Goal: Transaction & Acquisition: Purchase product/service

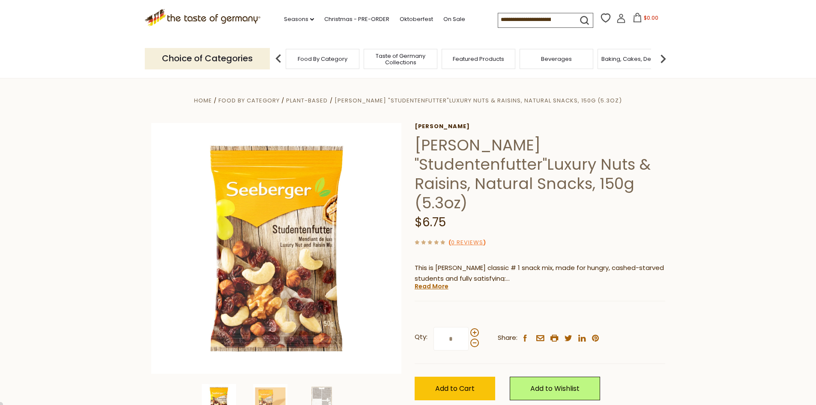
click at [535, 21] on input at bounding box center [534, 19] width 72 height 12
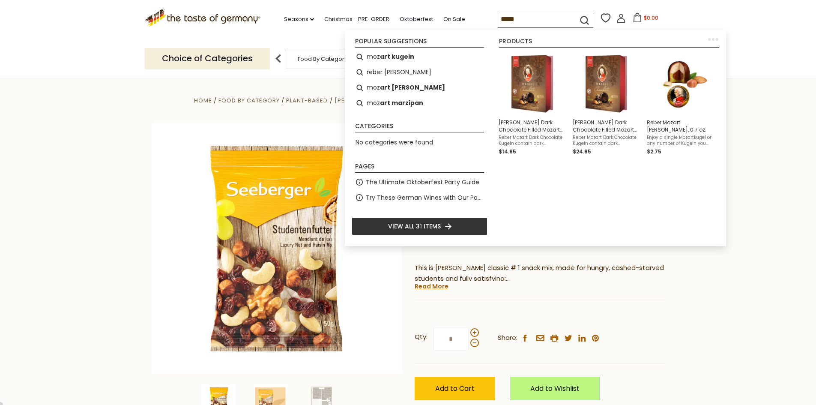
type input "******"
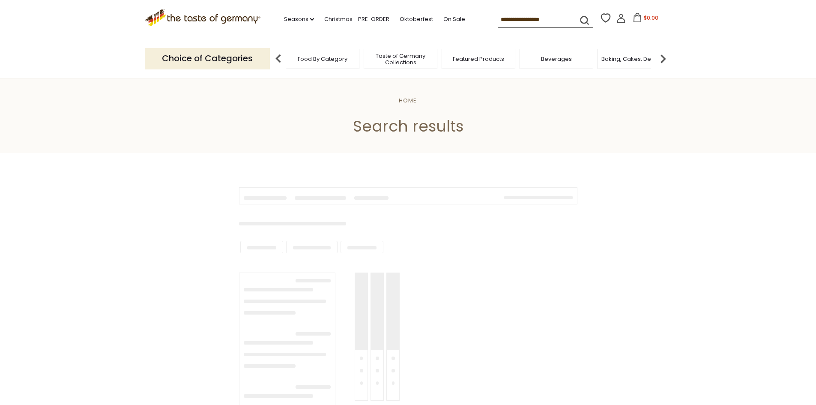
type input "******"
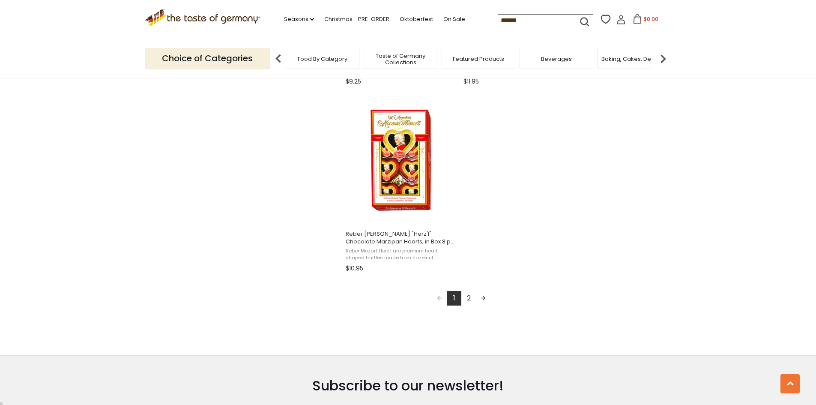
scroll to position [1457, 0]
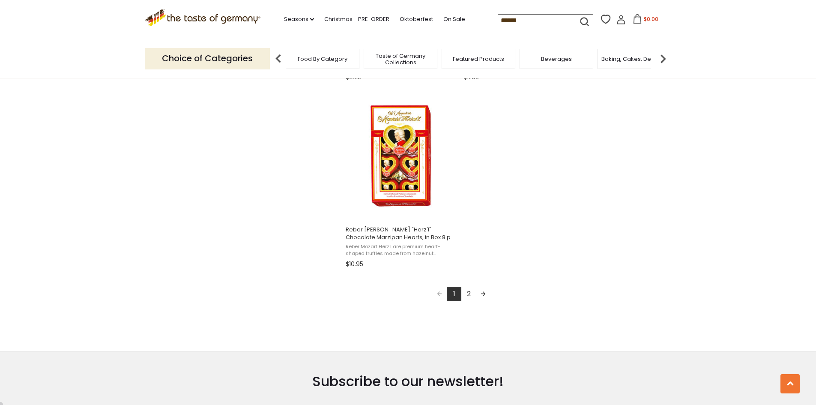
click at [469, 294] on link "2" at bounding box center [468, 294] width 15 height 15
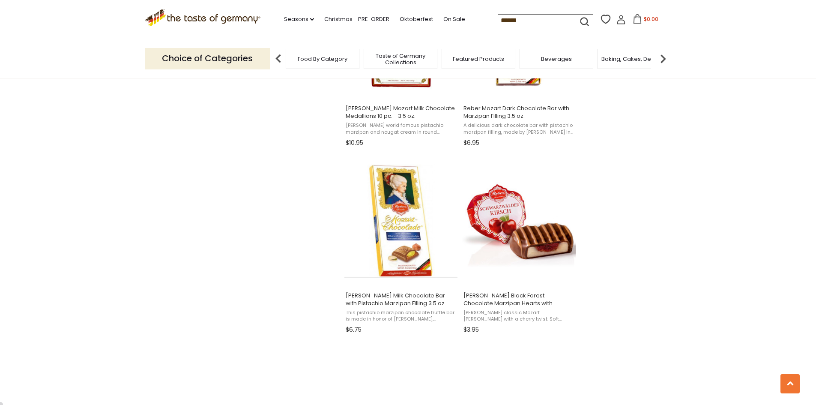
scroll to position [1071, 0]
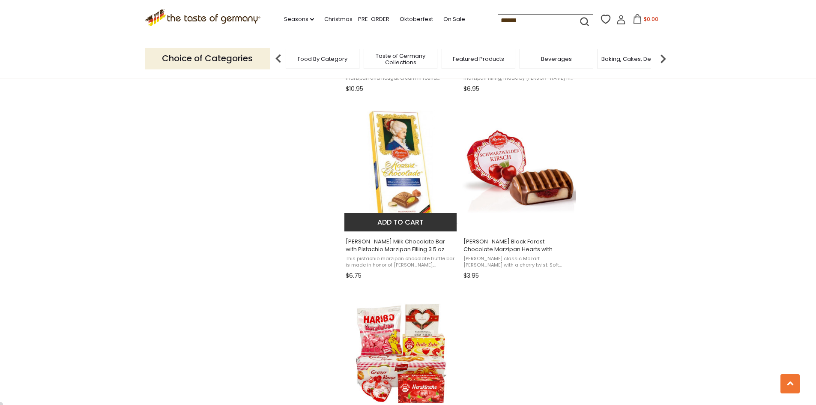
click at [428, 240] on span "Reber Constanze Milk Chocolate Bar with Pistachio Marzipan Filling 3.5 oz." at bounding box center [401, 245] width 111 height 15
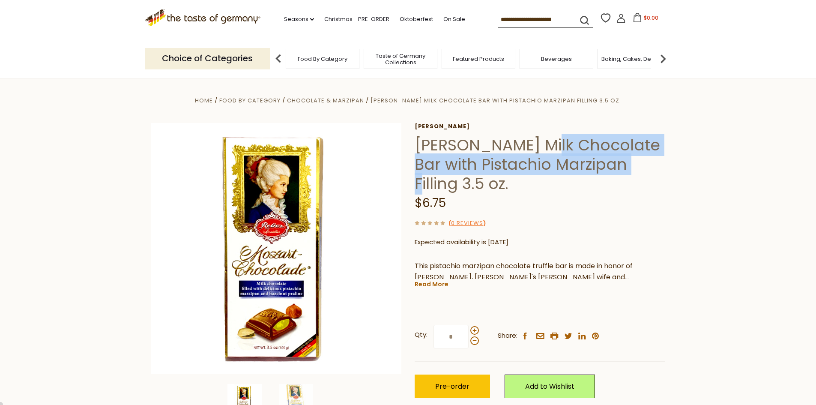
drag, startPoint x: 639, startPoint y: 168, endPoint x: 556, endPoint y: 151, distance: 85.2
click at [556, 151] on h1 "[PERSON_NAME] Milk Chocolate Bar with Pistachio Marzipan Filling 3.5 oz." at bounding box center [540, 164] width 251 height 58
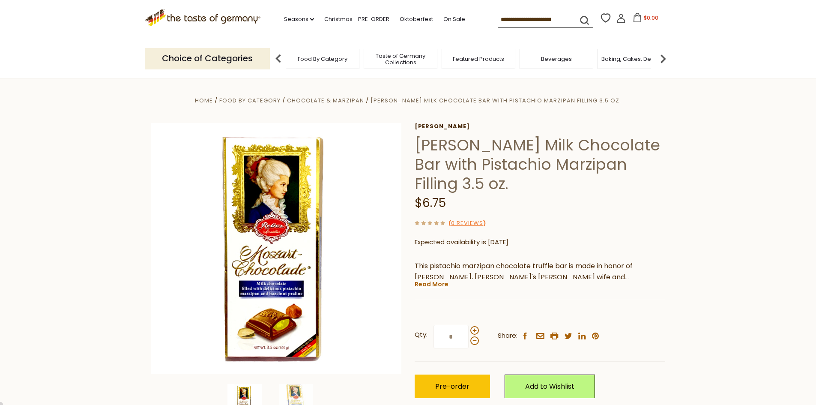
click at [545, 21] on input at bounding box center [534, 19] width 72 height 12
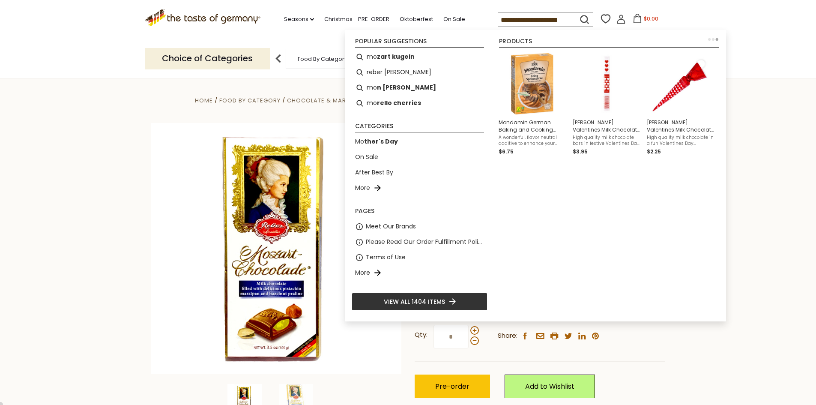
scroll to position [0, 28]
type input "**********"
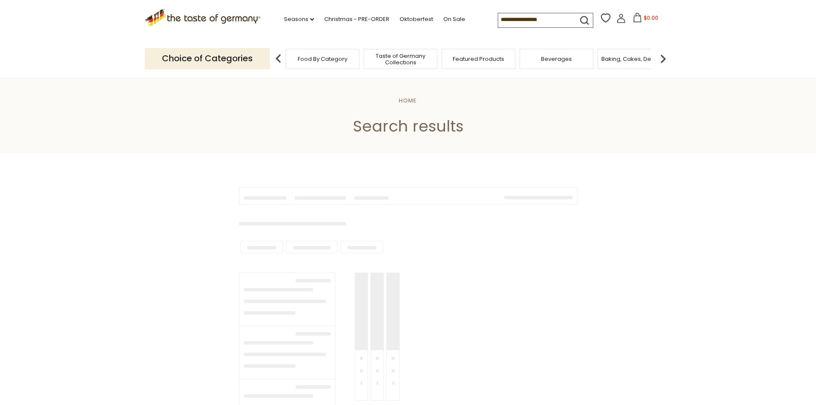
type input "**********"
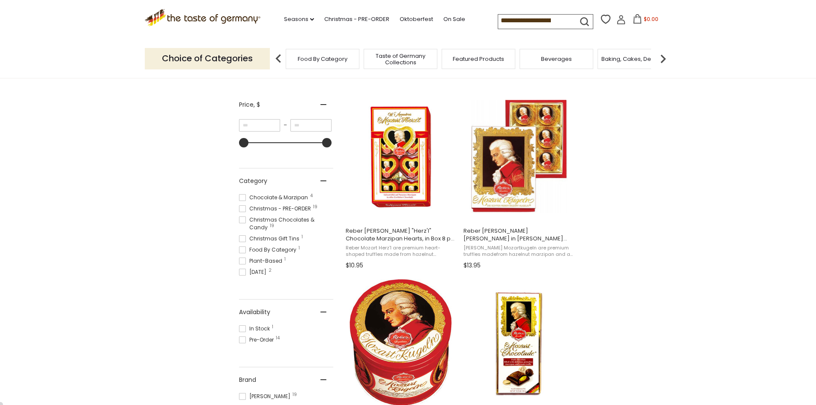
scroll to position [129, 0]
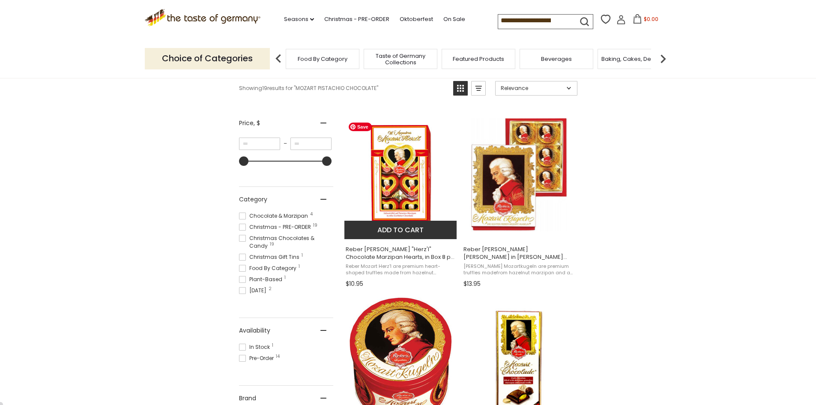
click at [407, 155] on img "Reber Mozart" at bounding box center [401, 175] width 114 height 114
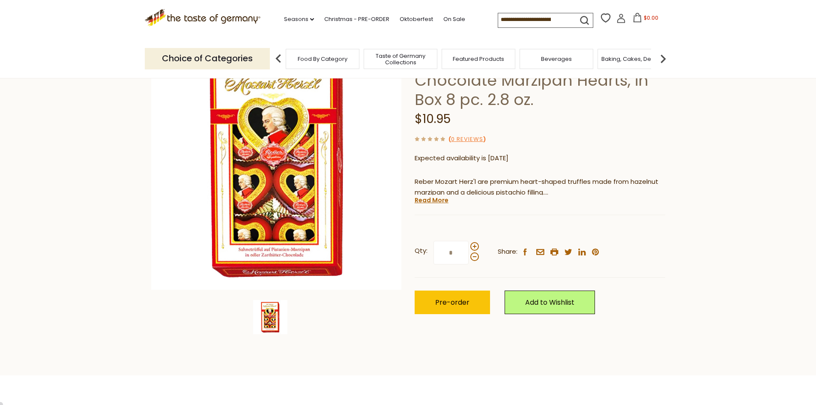
scroll to position [86, 0]
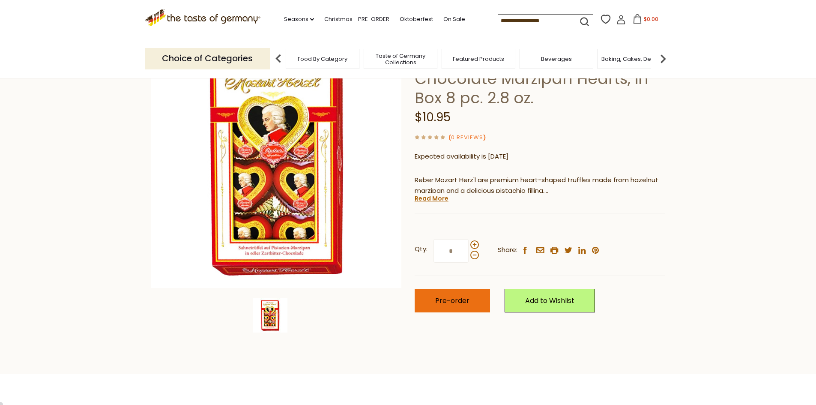
click at [455, 307] on button "Pre-order" at bounding box center [452, 301] width 75 height 24
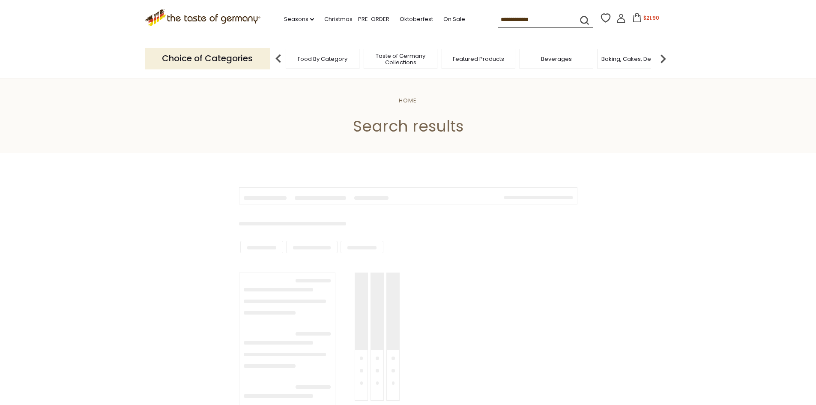
scroll to position [129, 0]
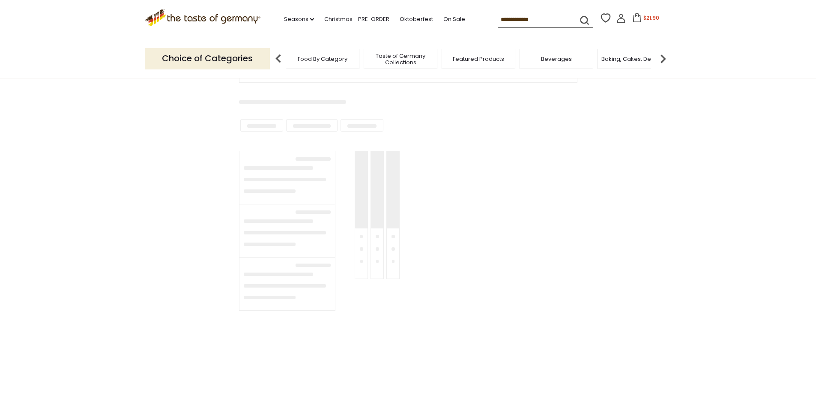
type input "**********"
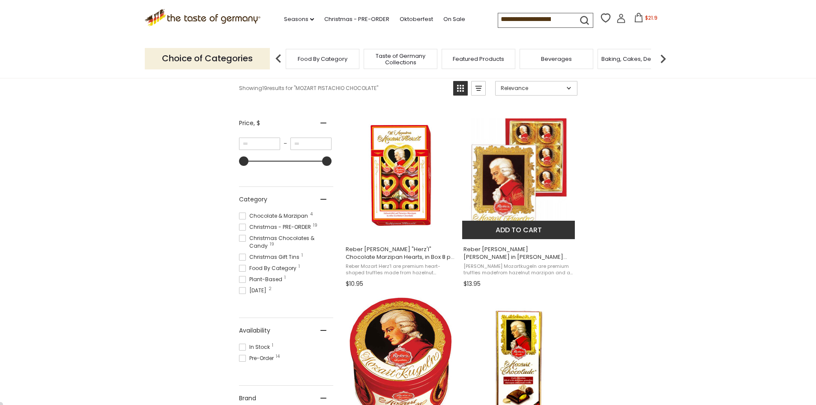
click at [539, 231] on button "Add to cart" at bounding box center [518, 230] width 113 height 18
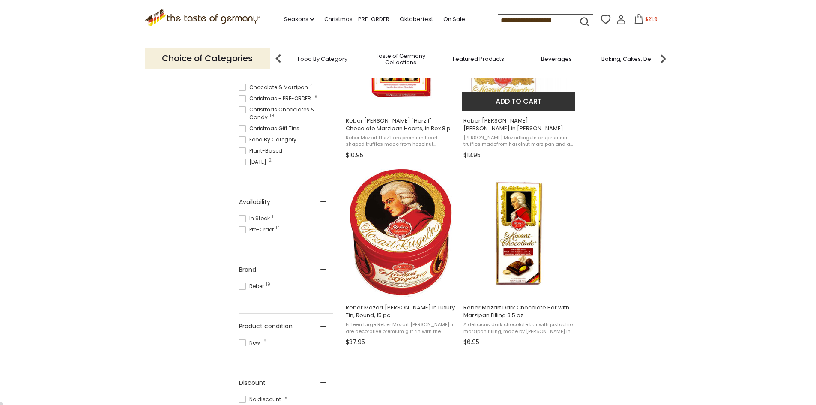
scroll to position [129, 0]
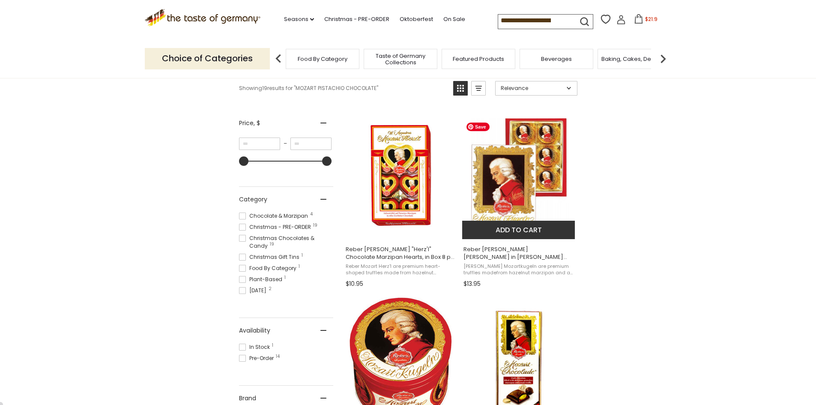
click at [520, 150] on img "Reber Mozart Kugel in Wolfgang Amadeus Mozart Small Portrait Box 6 pc. 4.2 oz." at bounding box center [519, 175] width 114 height 114
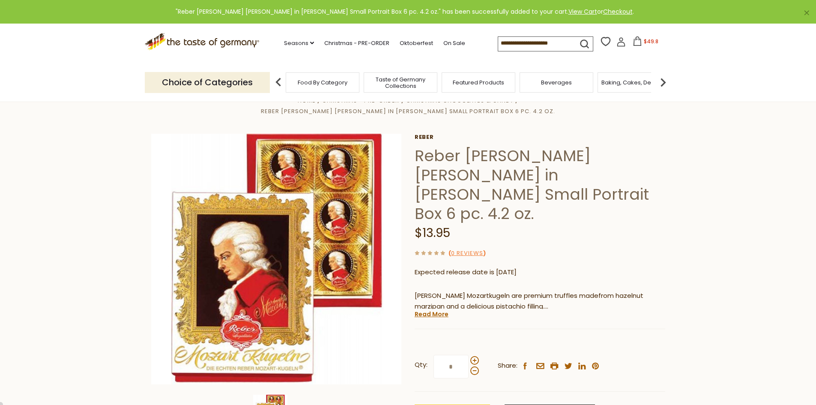
click at [648, 40] on span "$49.8" at bounding box center [651, 41] width 15 height 7
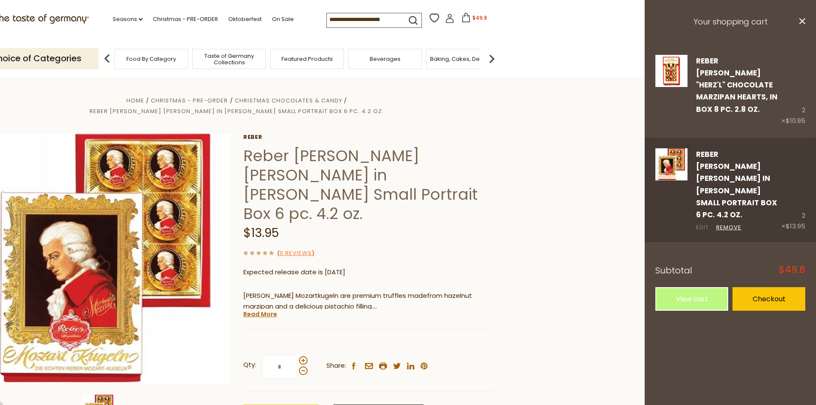
click at [703, 223] on link "Edit" at bounding box center [702, 227] width 13 height 9
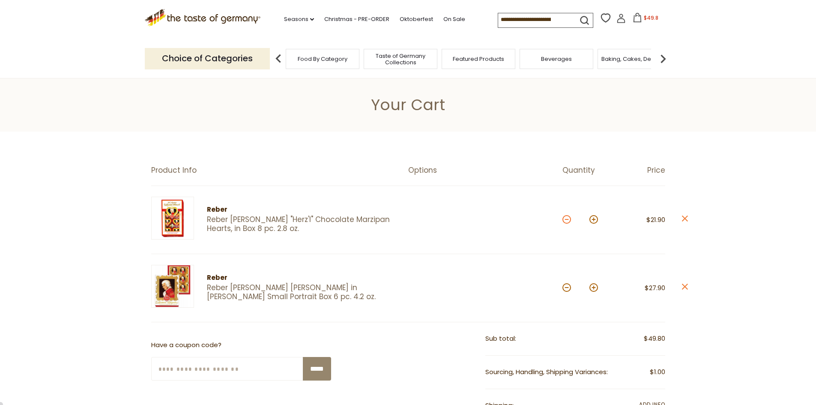
click at [568, 219] on button at bounding box center [567, 219] width 9 height 9
type input "*"
click at [570, 288] on button at bounding box center [567, 287] width 9 height 9
type input "*"
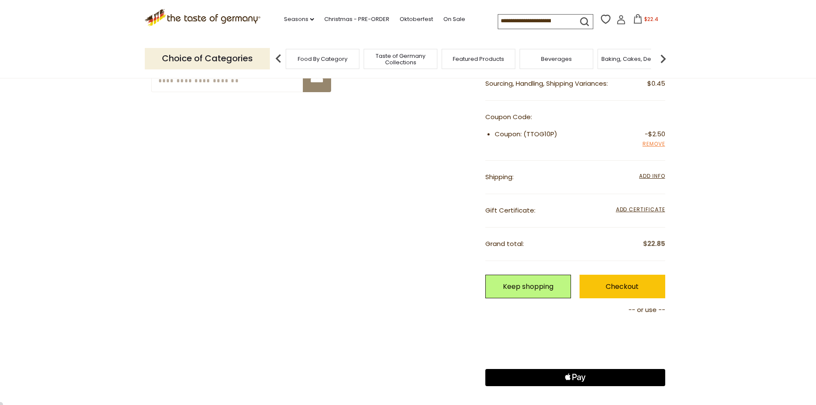
scroll to position [300, 0]
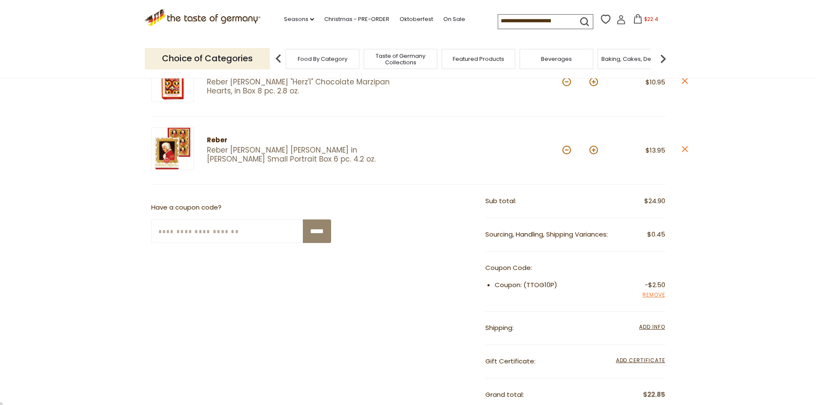
scroll to position [86, 0]
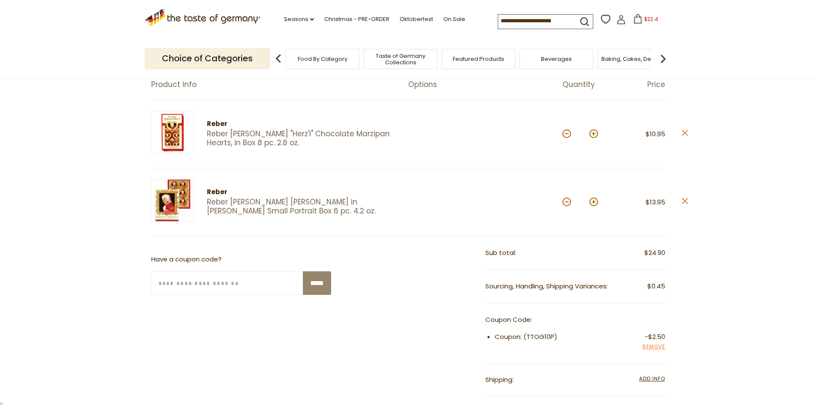
click at [317, 59] on span "Food By Category" at bounding box center [323, 59] width 50 height 6
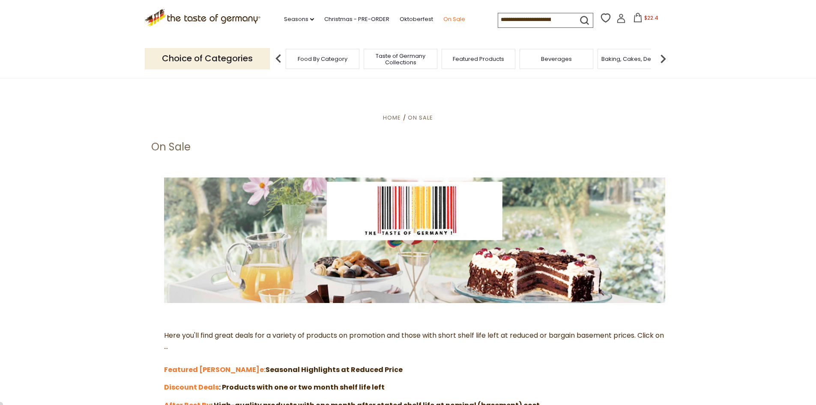
click at [449, 20] on link "On Sale" at bounding box center [454, 19] width 22 height 9
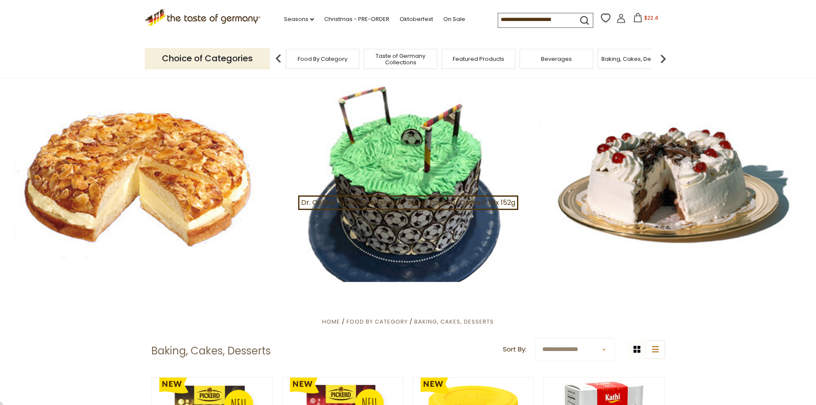
click at [652, 20] on span "$22.4" at bounding box center [651, 17] width 14 height 7
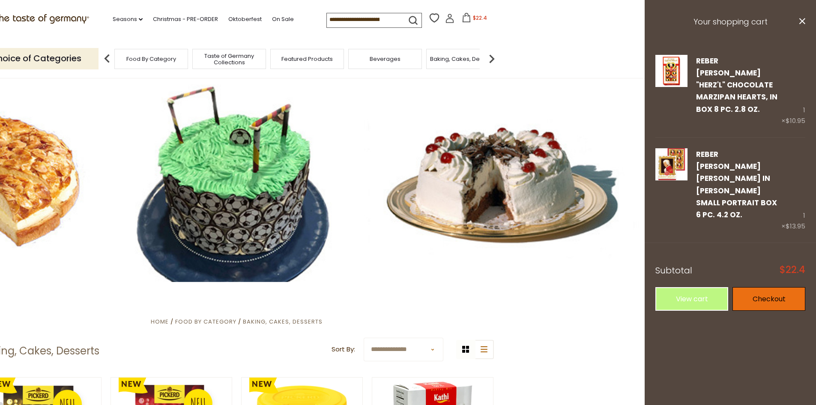
click at [776, 287] on link "Checkout" at bounding box center [769, 299] width 73 height 24
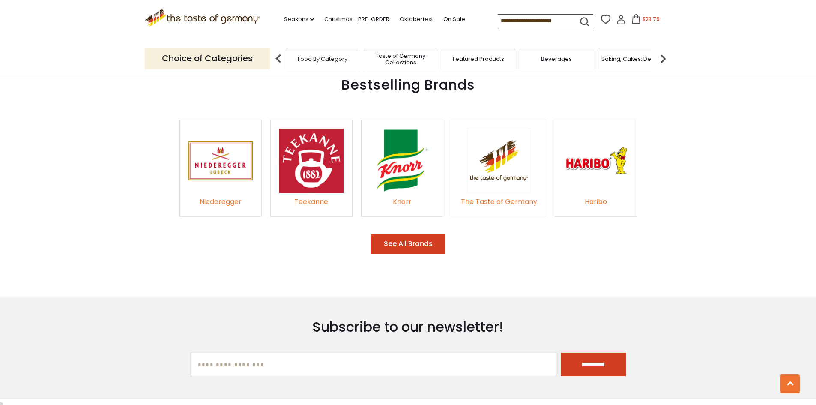
scroll to position [1317, 0]
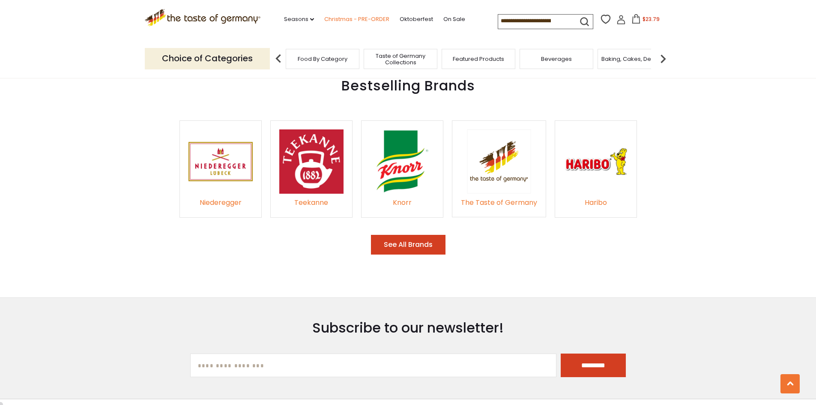
click at [366, 19] on link "Christmas - PRE-ORDER" at bounding box center [356, 19] width 65 height 9
click at [378, 19] on link "Christmas - PRE-ORDER" at bounding box center [356, 19] width 65 height 9
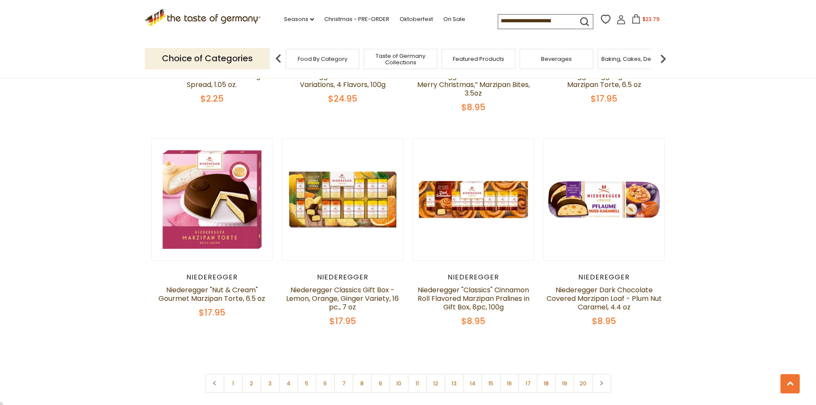
scroll to position [1971, 0]
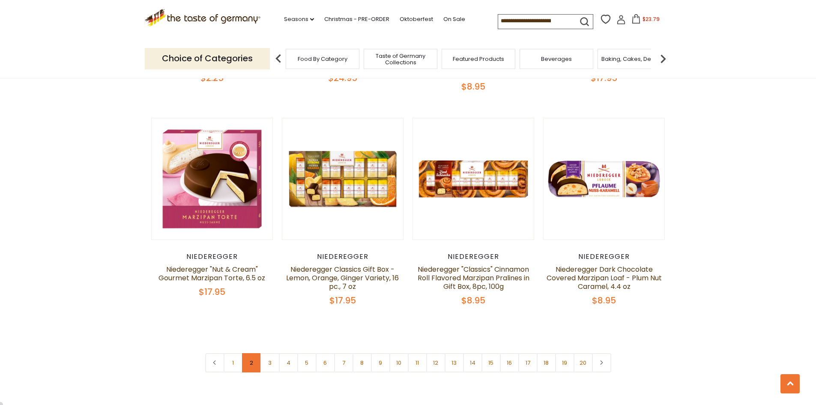
click at [254, 353] on link "2" at bounding box center [251, 362] width 19 height 19
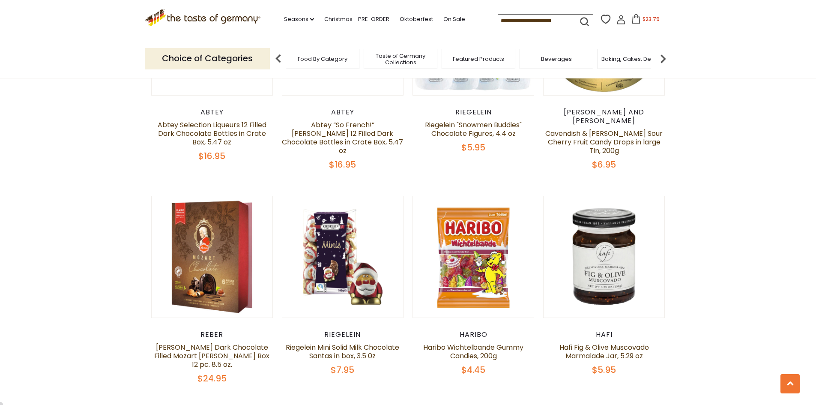
scroll to position [1923, 0]
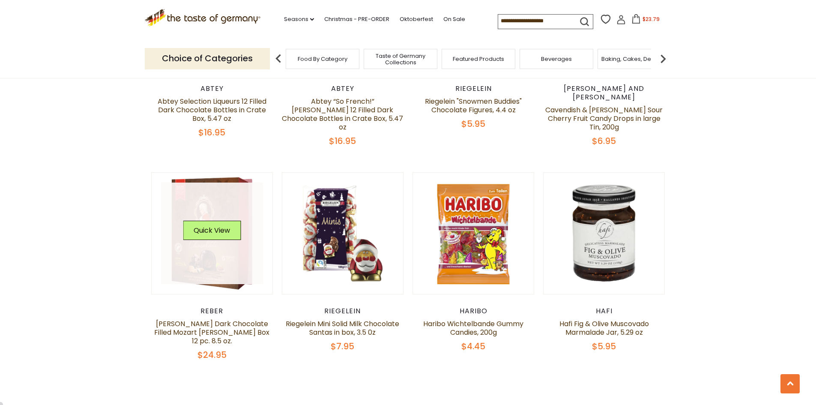
click at [219, 183] on link at bounding box center [212, 234] width 102 height 102
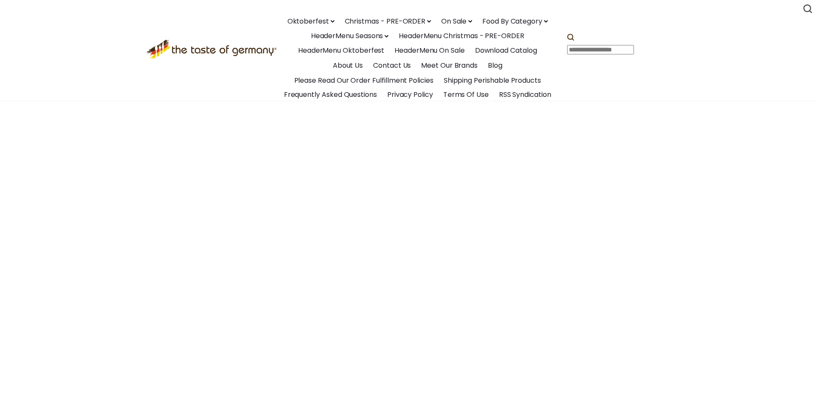
scroll to position [2004, 0]
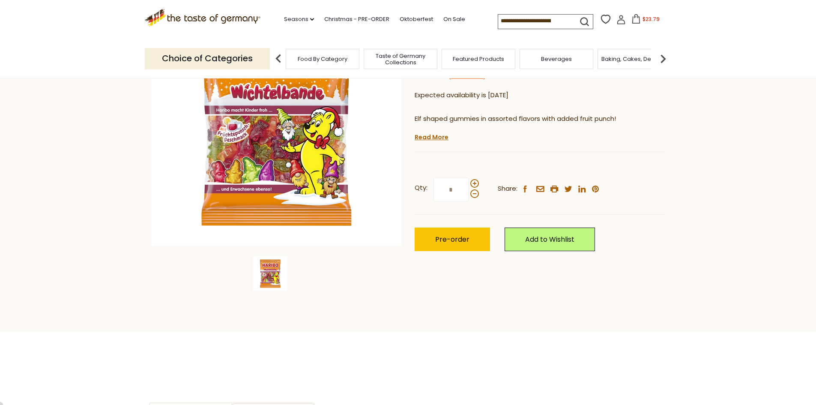
scroll to position [129, 0]
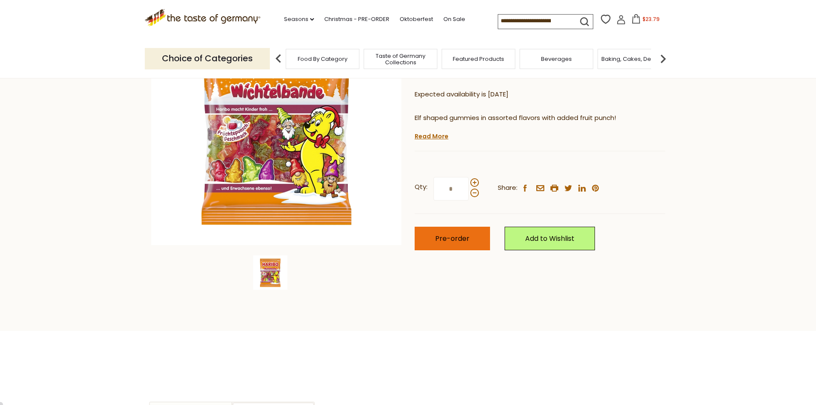
click at [459, 237] on span "Pre-order" at bounding box center [452, 239] width 34 height 10
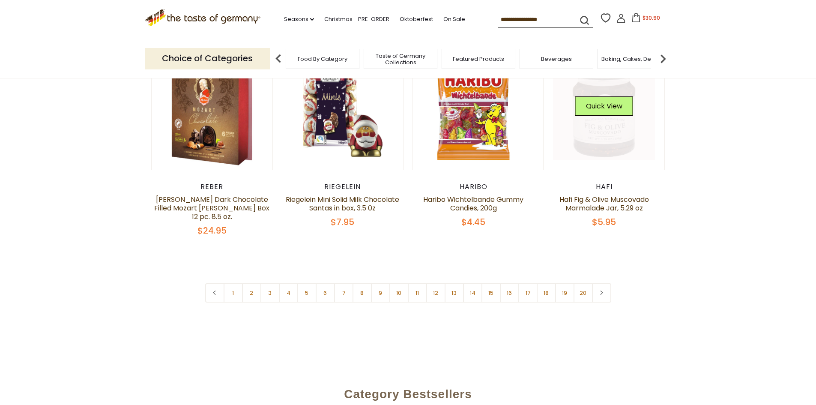
scroll to position [1966, 0]
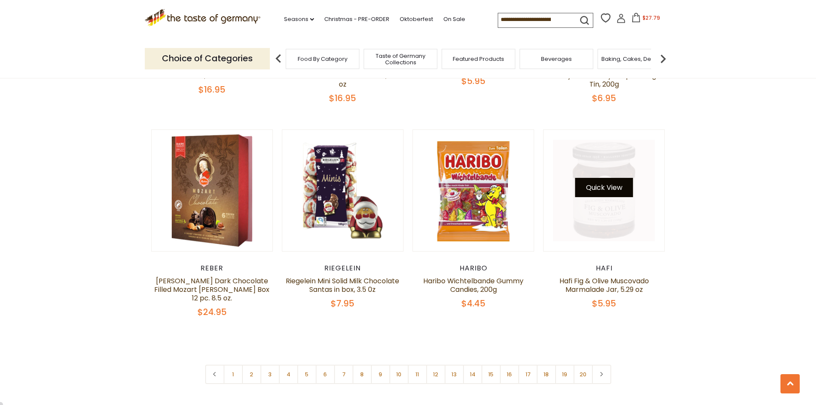
click at [606, 178] on button "Quick View" at bounding box center [604, 187] width 58 height 19
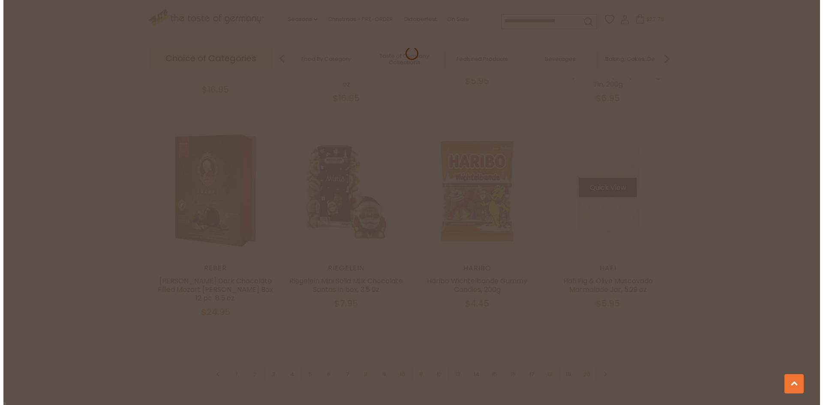
scroll to position [1967, 0]
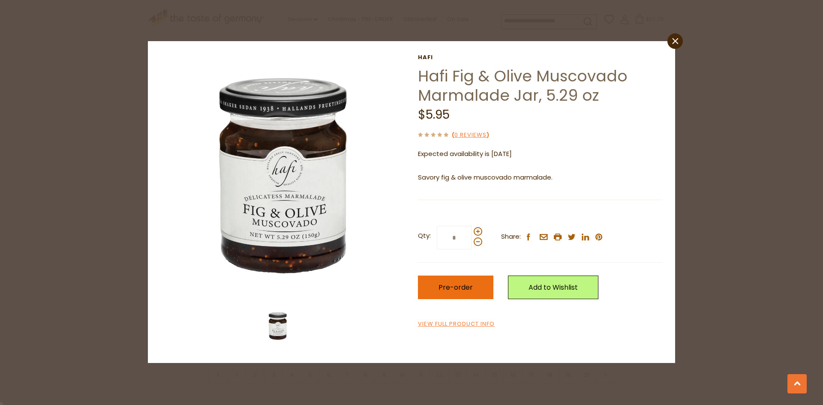
click at [470, 289] on span "Pre-order" at bounding box center [455, 287] width 34 height 10
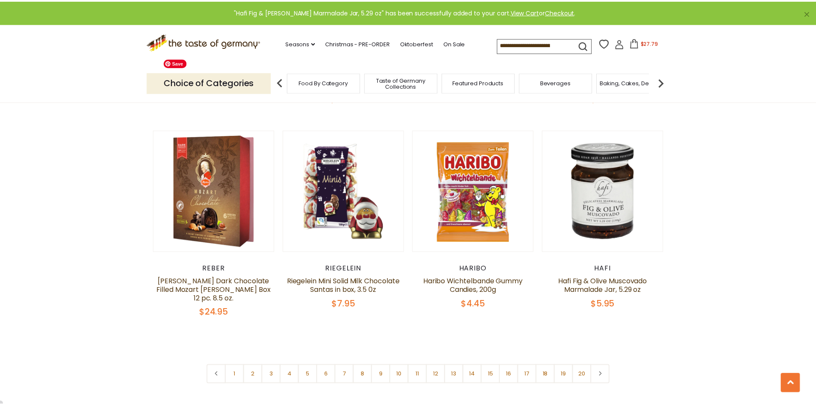
scroll to position [1966, 0]
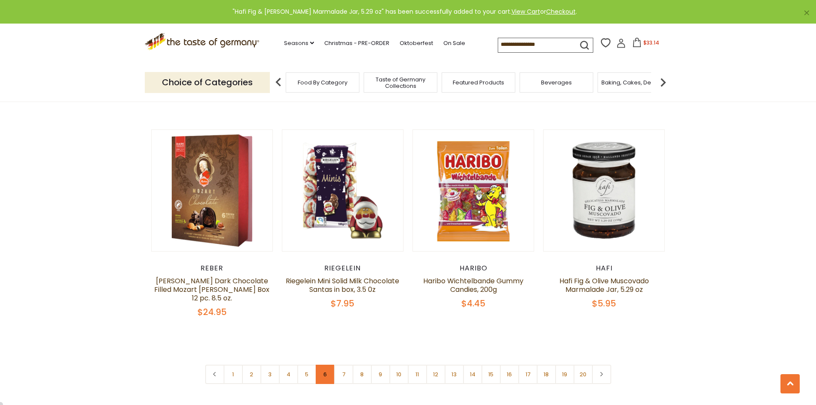
click at [323, 365] on link "6" at bounding box center [325, 374] width 19 height 19
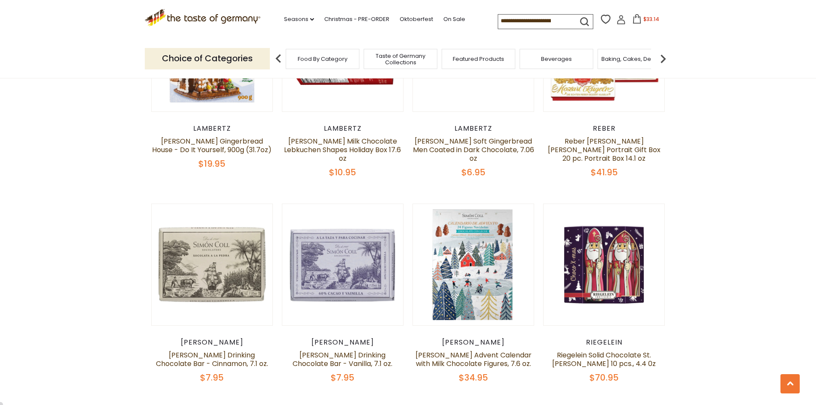
scroll to position [1923, 0]
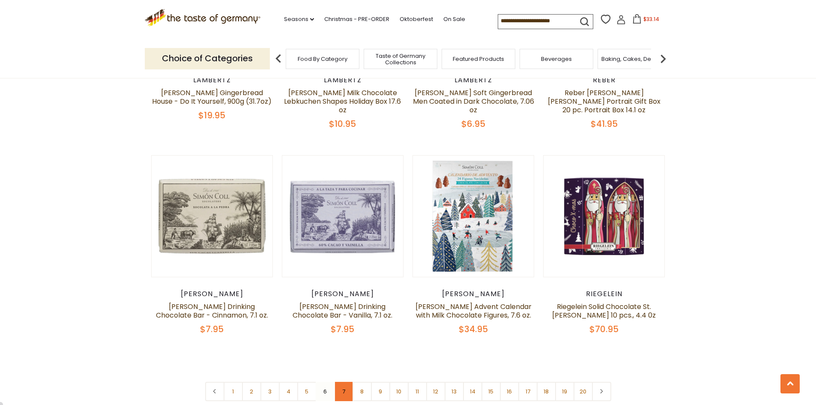
click at [339, 382] on link "7" at bounding box center [343, 391] width 19 height 19
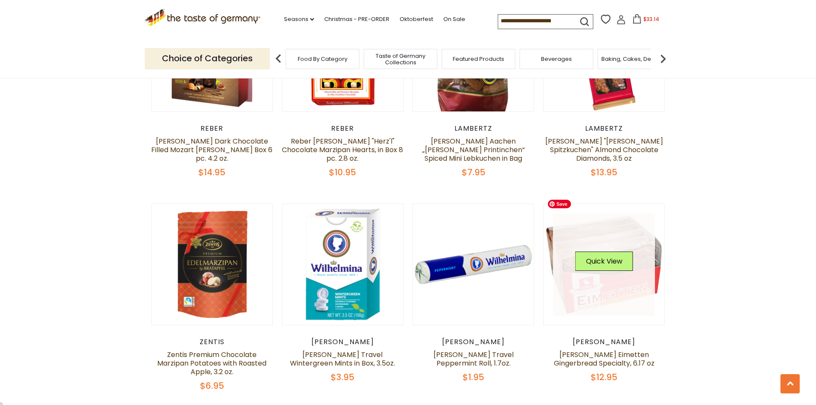
scroll to position [852, 0]
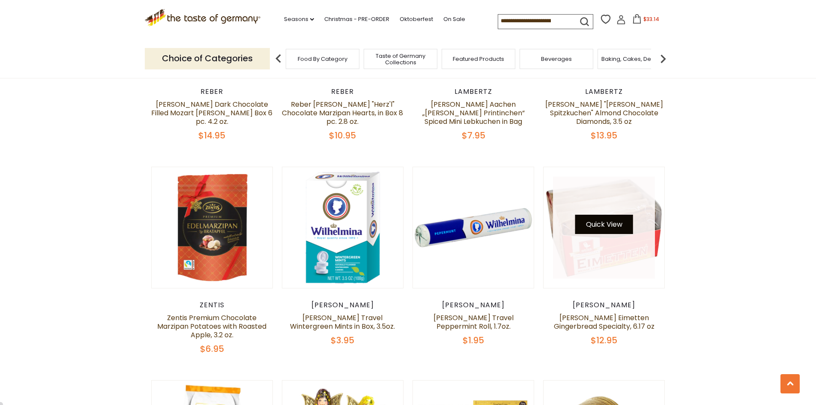
click at [605, 217] on button "Quick View" at bounding box center [604, 224] width 58 height 19
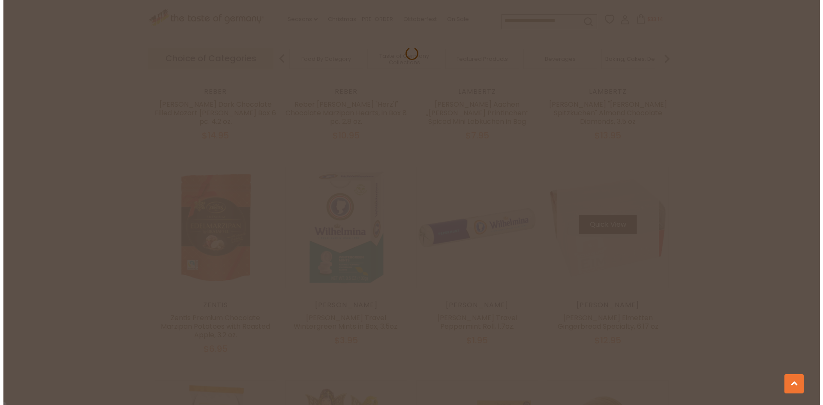
scroll to position [854, 0]
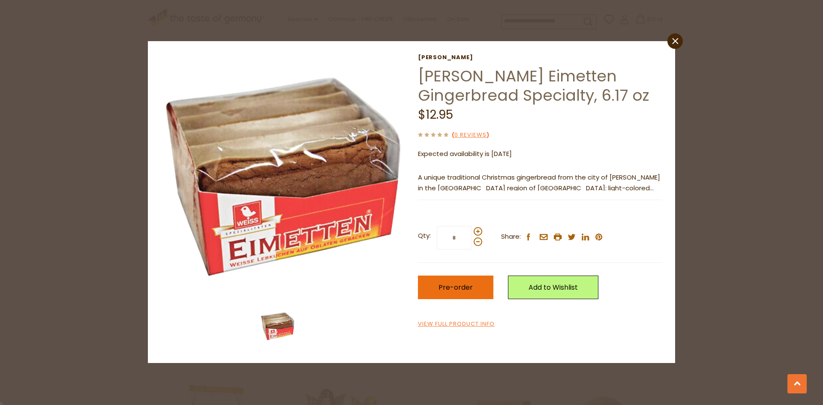
click at [455, 284] on span "Pre-order" at bounding box center [455, 287] width 34 height 10
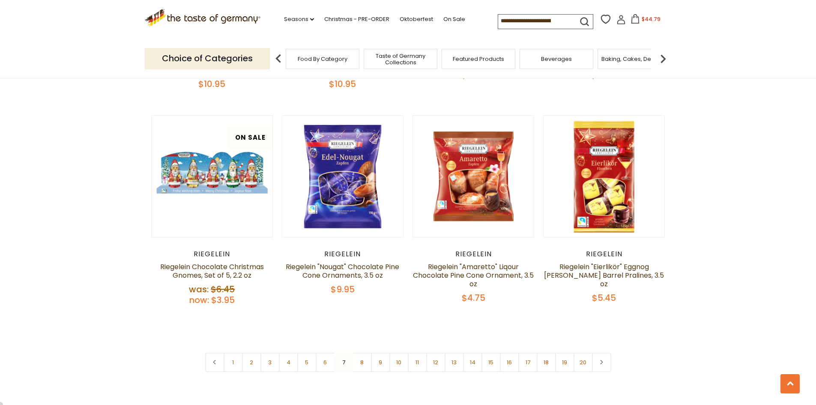
scroll to position [1966, 0]
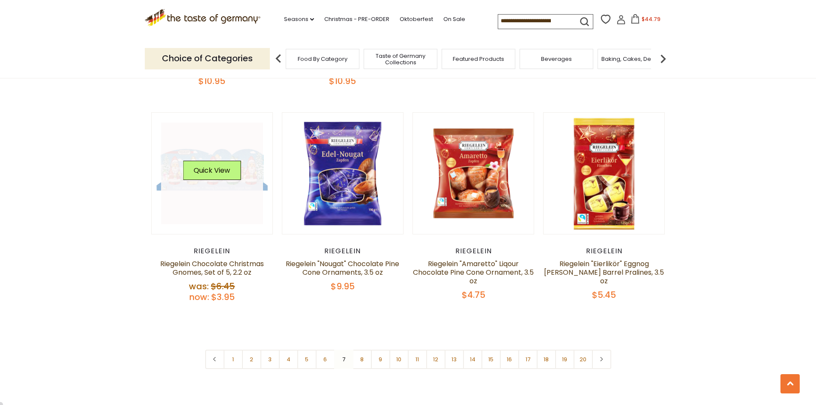
click at [234, 140] on link at bounding box center [212, 174] width 102 height 102
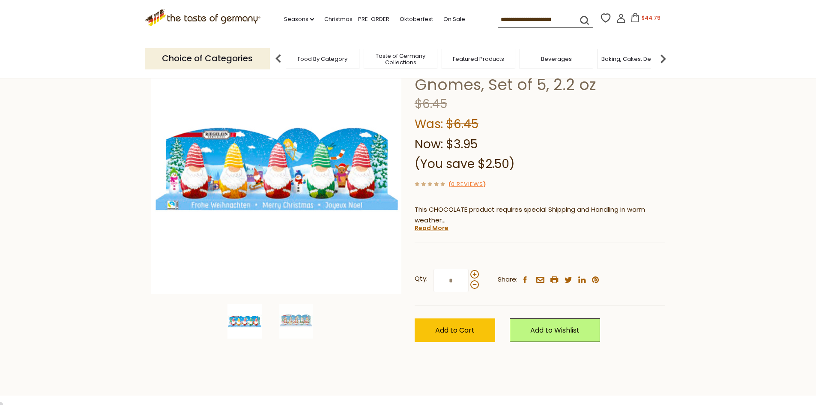
scroll to position [86, 0]
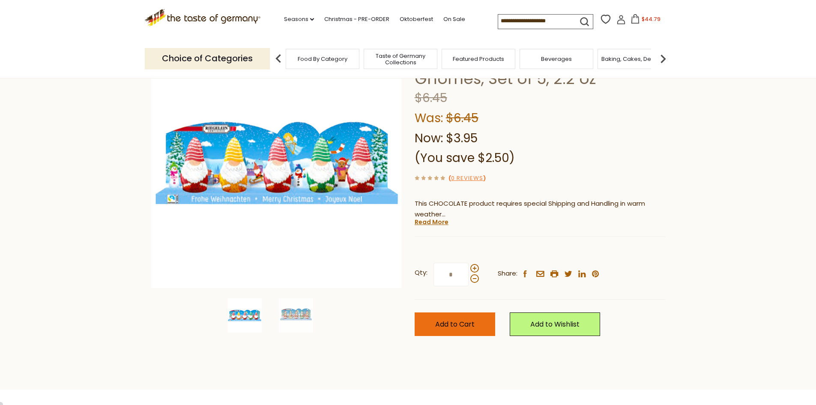
click at [474, 326] on span "Add to Cart" at bounding box center [454, 324] width 39 height 10
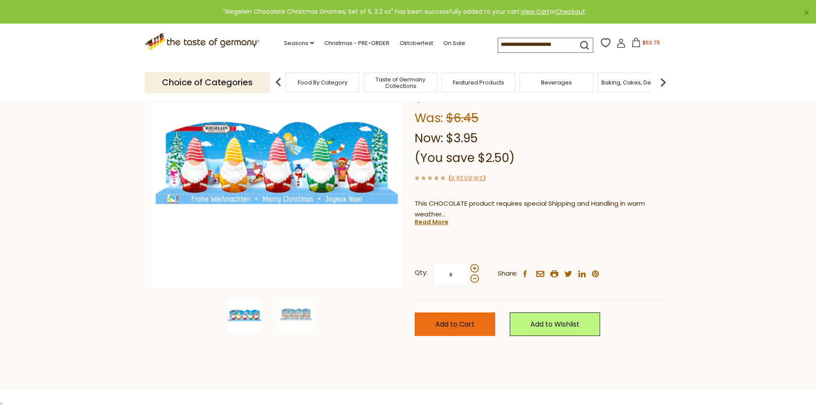
click at [475, 328] on button "Add to Cart" at bounding box center [455, 324] width 81 height 24
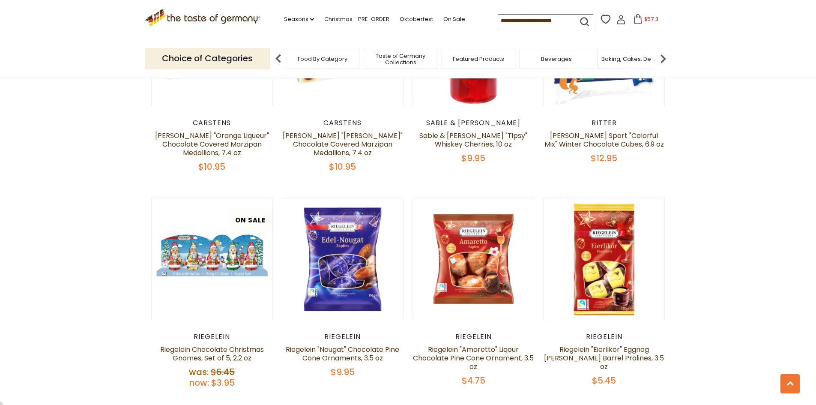
scroll to position [2137, 0]
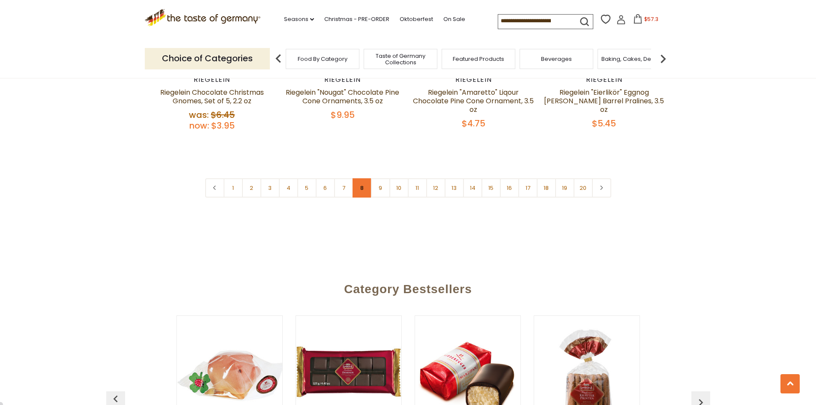
click at [357, 178] on link "8" at bounding box center [362, 187] width 19 height 19
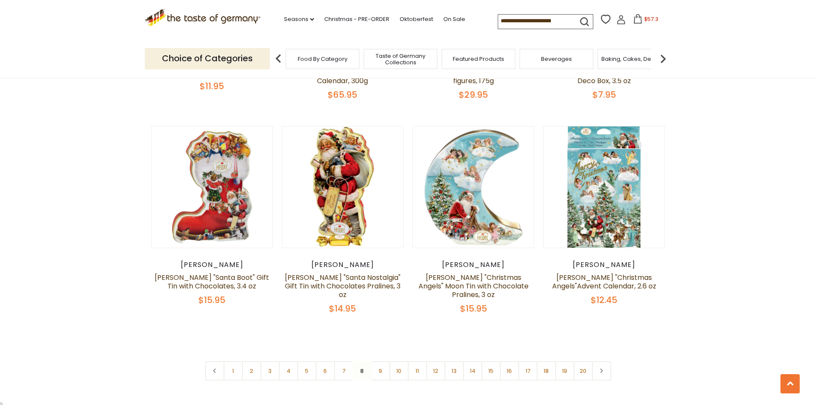
scroll to position [2052, 0]
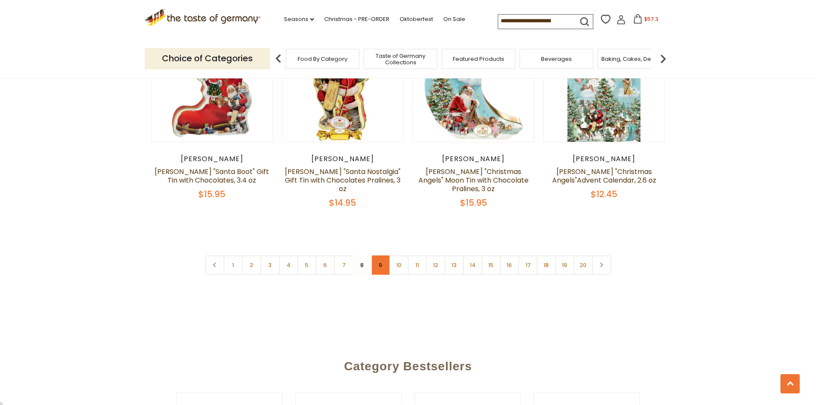
click at [382, 255] on link "9" at bounding box center [380, 264] width 19 height 19
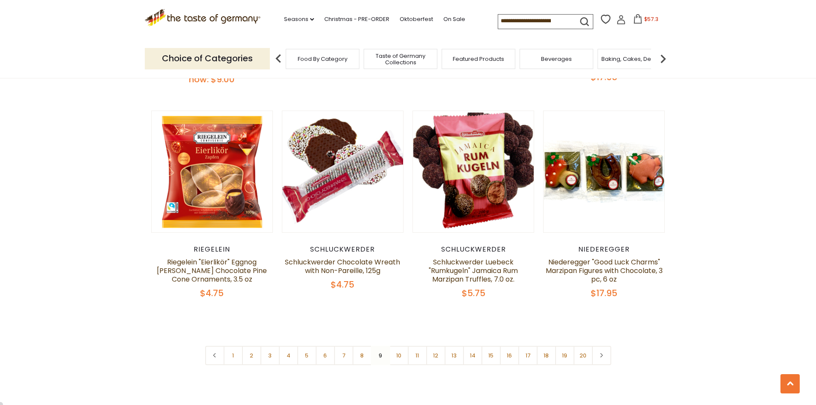
scroll to position [2009, 0]
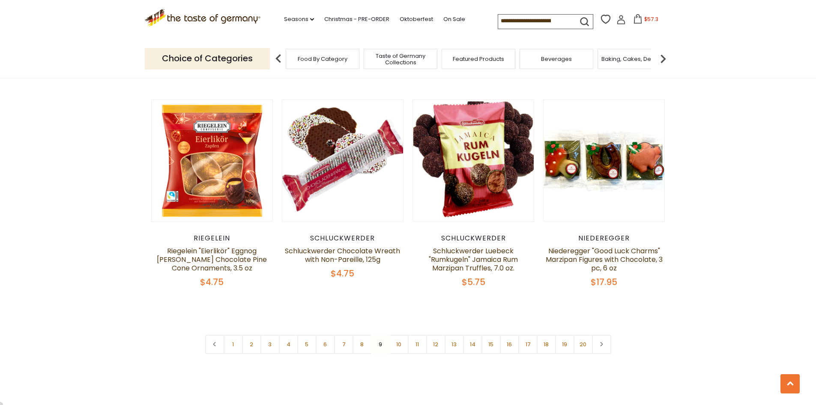
click at [398, 335] on link "10" at bounding box center [398, 344] width 19 height 19
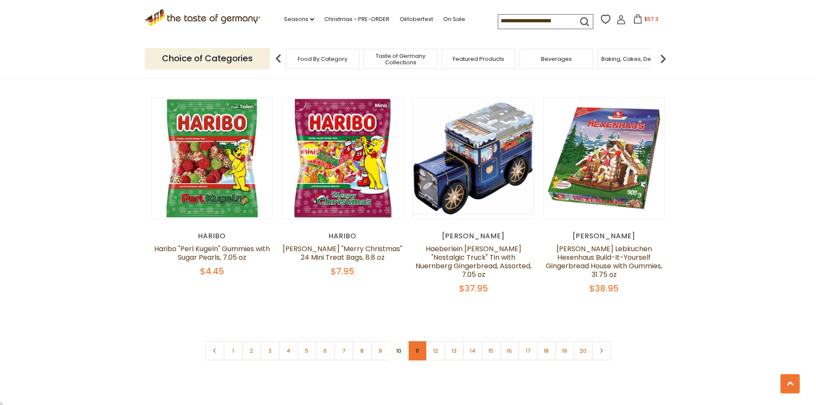
click at [418, 341] on link "11" at bounding box center [417, 350] width 19 height 19
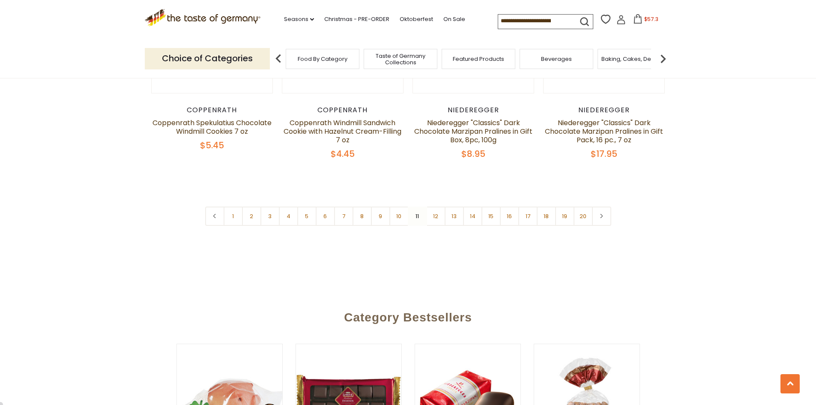
scroll to position [2137, 0]
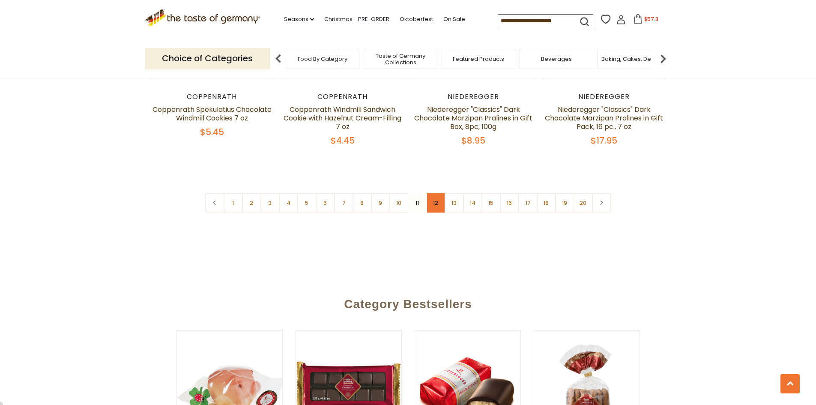
click at [436, 193] on link "12" at bounding box center [435, 202] width 19 height 19
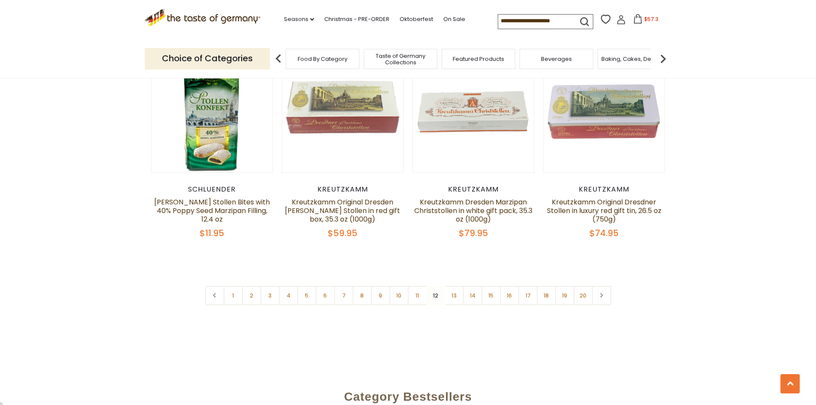
scroll to position [2100, 0]
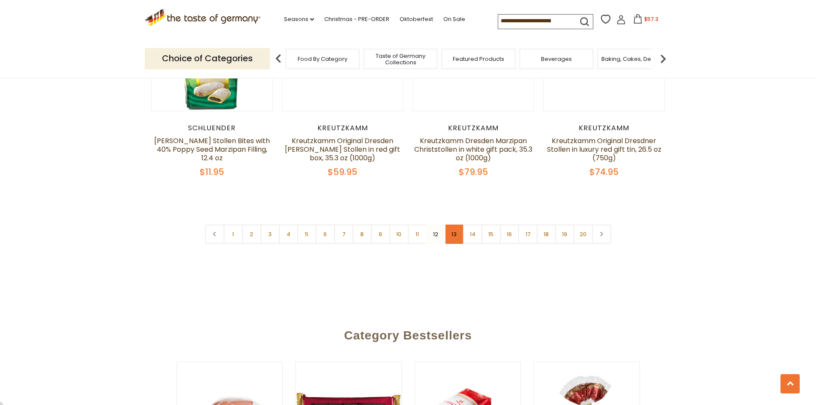
click at [452, 225] on link "13" at bounding box center [454, 234] width 19 height 19
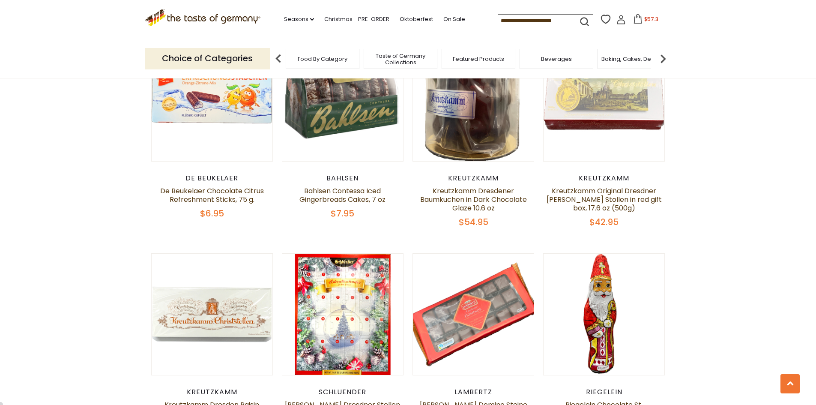
scroll to position [2094, 0]
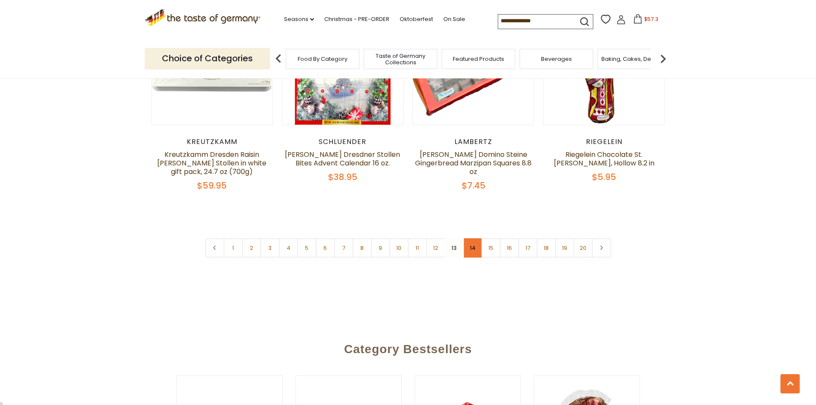
click at [476, 244] on link "14" at bounding box center [472, 247] width 19 height 19
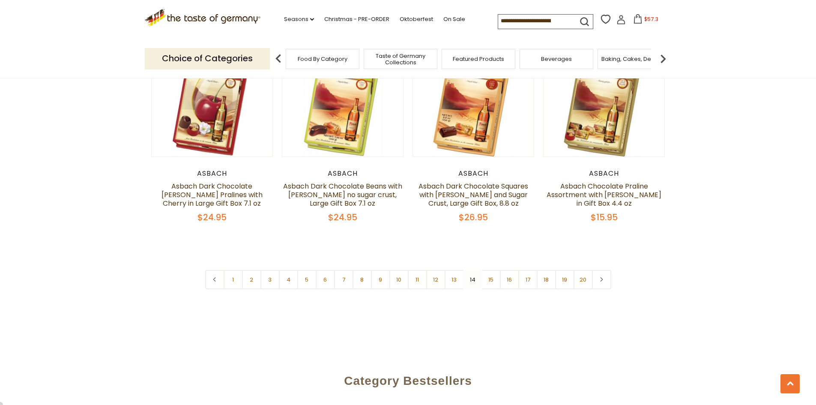
scroll to position [2052, 0]
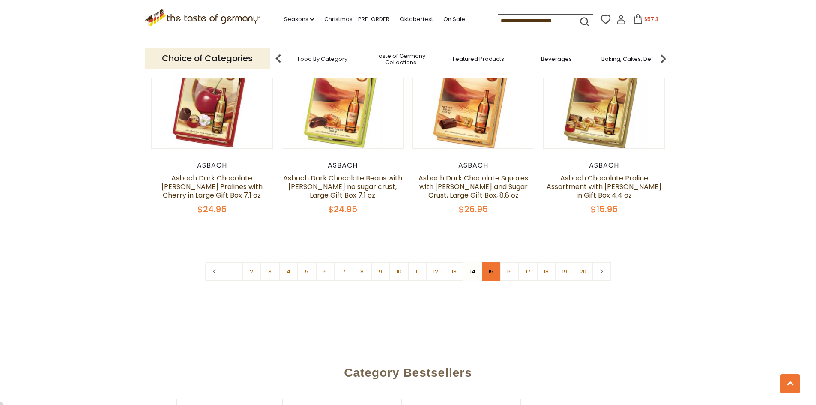
click at [494, 270] on link "15" at bounding box center [491, 271] width 19 height 19
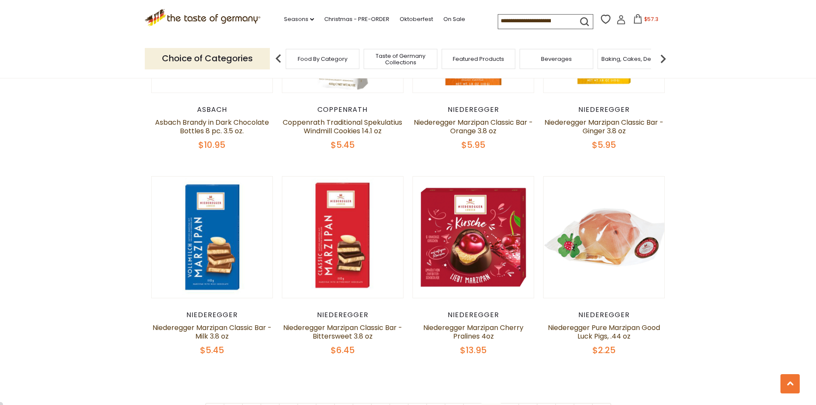
scroll to position [2009, 0]
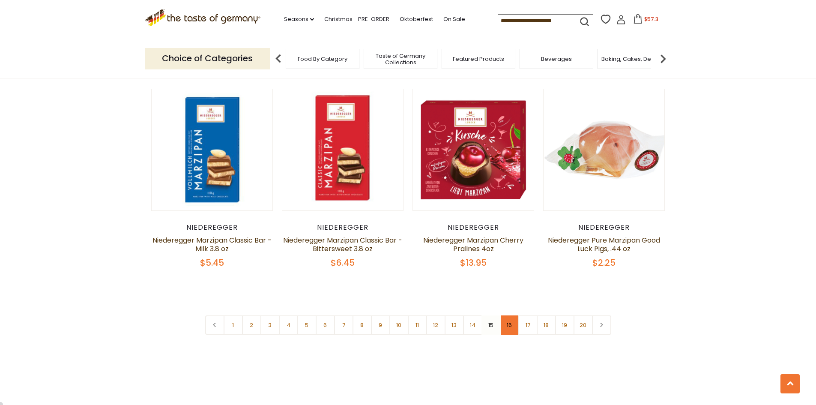
click at [512, 315] on link "16" at bounding box center [509, 324] width 19 height 19
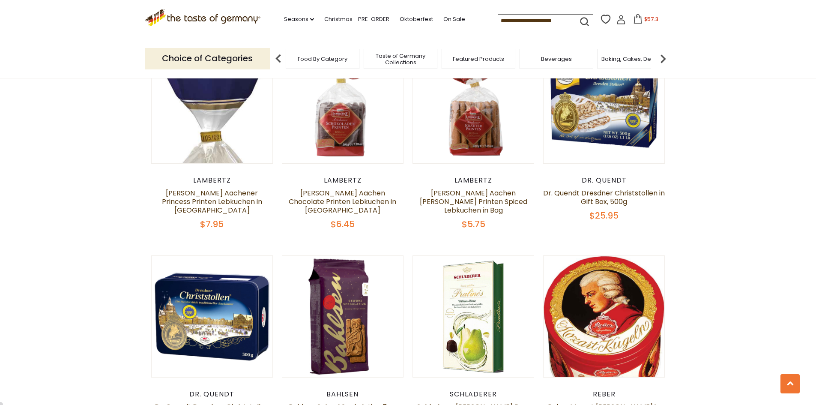
scroll to position [1023, 0]
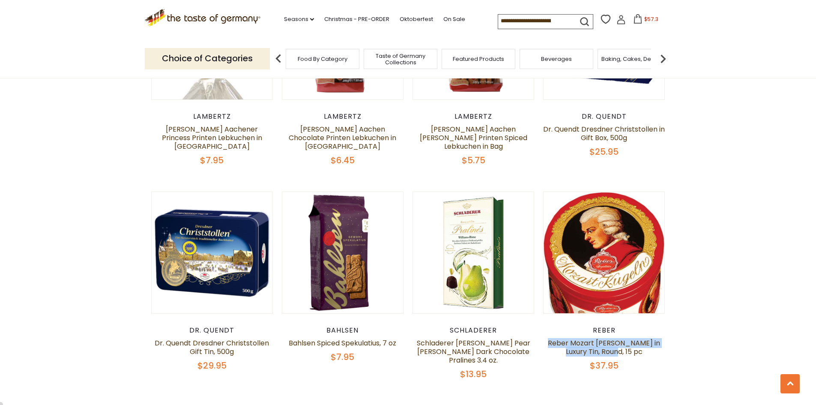
drag, startPoint x: 635, startPoint y: 346, endPoint x: 544, endPoint y: 333, distance: 91.7
click at [544, 339] on h5 "Reber Mozart [PERSON_NAME] in Luxury Tin, Round, 15 pc" at bounding box center [604, 347] width 122 height 17
